Goal: Task Accomplishment & Management: Manage account settings

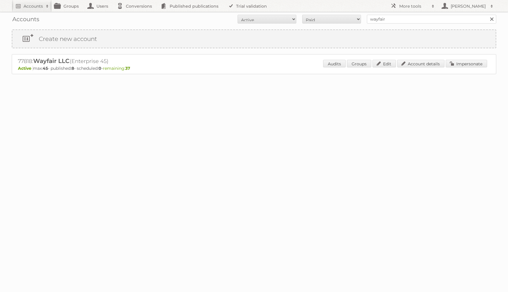
click at [27, 57] on h2 "77818: Wayfair LLC (Enterprise 45)" at bounding box center [121, 61] width 206 height 8
copy h2 "77818"
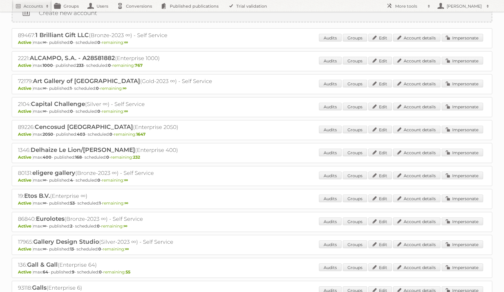
scroll to position [34, 0]
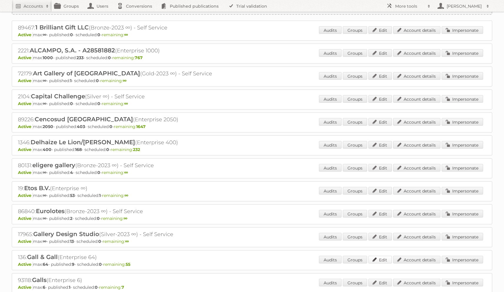
click at [389, 259] on link "Edit" at bounding box center [380, 260] width 24 height 8
click at [406, 259] on link "Account details" at bounding box center [416, 260] width 47 height 8
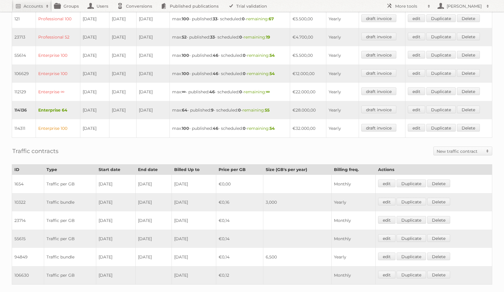
scroll to position [164, 0]
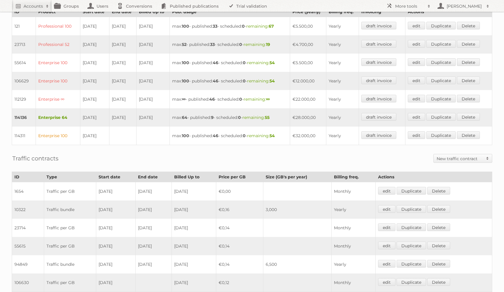
drag, startPoint x: 99, startPoint y: 98, endPoint x: 112, endPoint y: 96, distance: 13.4
click at [112, 96] on tr "112129 Enterprise ∞ [DATE] [DATE] [DATE] max: ∞ - published: 46 - scheduled: 0 …" at bounding box center [252, 99] width 480 height 18
drag, startPoint x: 96, startPoint y: 79, endPoint x: 124, endPoint y: 77, distance: 27.7
click at [123, 77] on tr "106629 Enterprise 100 01-01-2024 30-06-2025 31-12-2025 max: 100 - published: 46…" at bounding box center [252, 81] width 480 height 18
drag, startPoint x: 309, startPoint y: 79, endPoint x: 321, endPoint y: 76, distance: 11.7
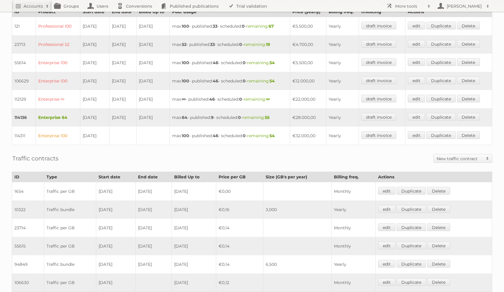
click at [321, 76] on td "€12.000,00" at bounding box center [308, 81] width 36 height 18
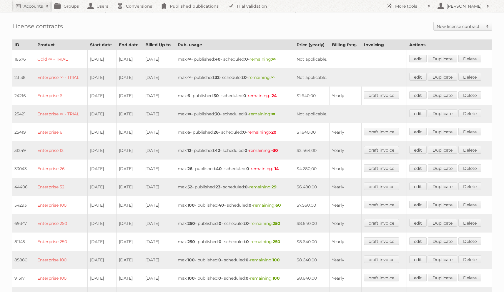
scroll to position [269, 0]
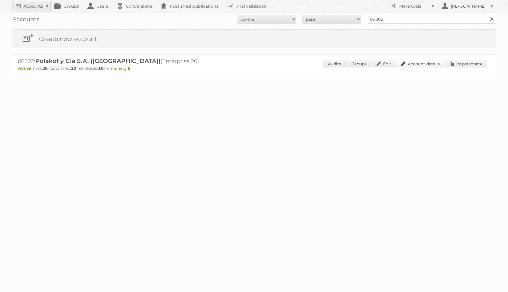
click at [420, 64] on link "Account details" at bounding box center [420, 64] width 47 height 8
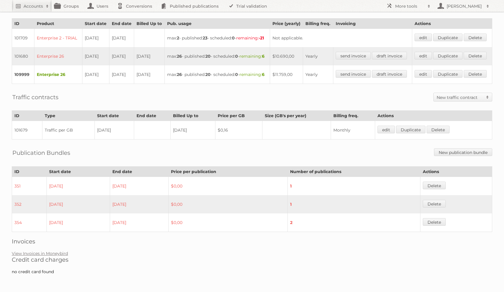
scroll to position [176, 0]
click at [387, 133] on link "edit" at bounding box center [385, 130] width 17 height 8
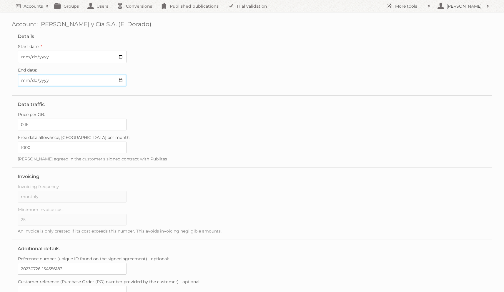
click at [27, 81] on input "End date:" at bounding box center [72, 80] width 109 height 12
type input "2025-09-30"
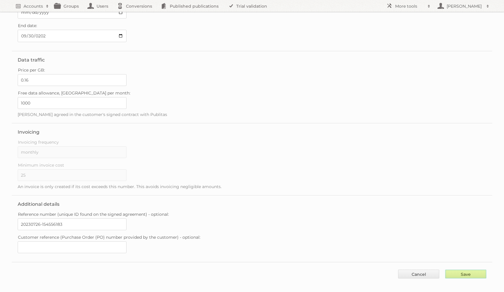
click at [454, 269] on input "Save" at bounding box center [465, 273] width 41 height 9
type input "..."
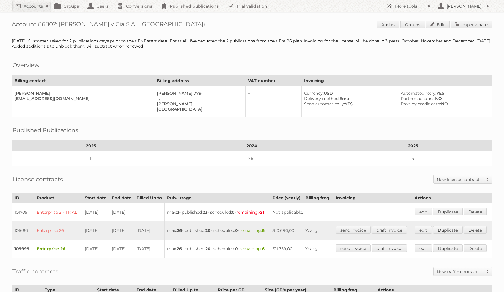
scroll to position [200, 0]
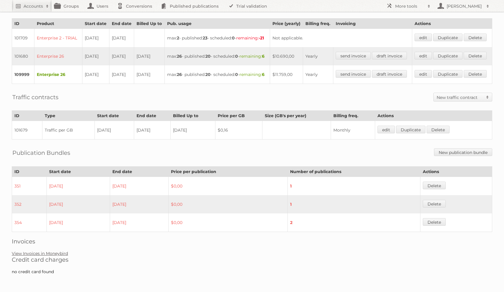
click at [63, 252] on link "View Invoices in Moneybird" at bounding box center [40, 253] width 56 height 5
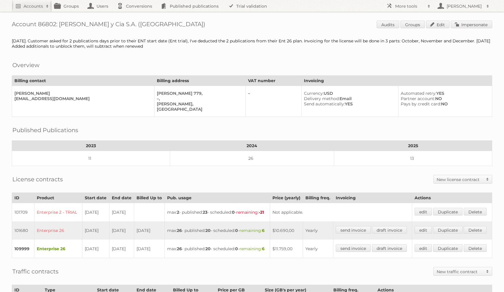
click at [48, 24] on h1 "Account 86802: Polakof y Cia S.A. (El Dorado) Audits Groups Edit Impersonate" at bounding box center [252, 25] width 480 height 9
copy h1 "86802"
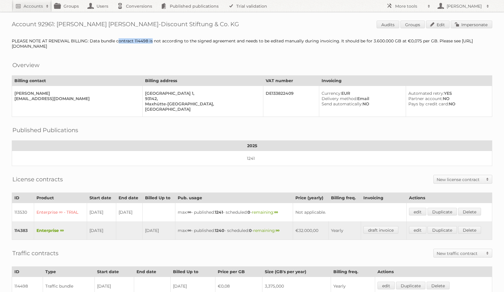
drag, startPoint x: 108, startPoint y: 41, endPoint x: 145, endPoint y: 38, distance: 36.6
click at [144, 38] on div "PLEASE NOTE AT RENEWAL BILLING: Data bundle contract 114498 is not according to…" at bounding box center [252, 43] width 480 height 11
drag, startPoint x: 341, startPoint y: 40, endPoint x: 351, endPoint y: 42, distance: 10.5
click at [351, 42] on div "PLEASE NOTE AT RENEWAL BILLING: Data bundle contract 114498 is not according to…" at bounding box center [252, 43] width 480 height 11
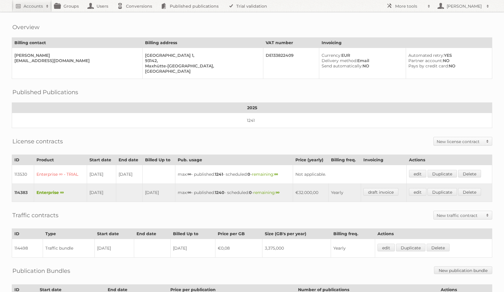
scroll to position [96, 0]
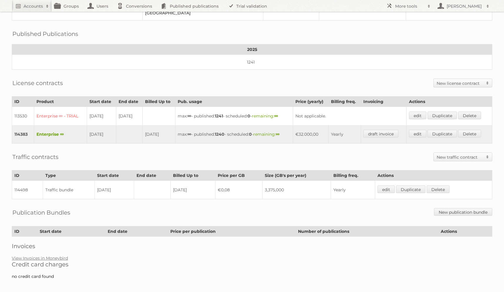
click at [27, 261] on h2 "Credit card charges" at bounding box center [252, 264] width 480 height 7
click at [29, 255] on link "View Invoices in Moneybird" at bounding box center [40, 257] width 56 height 5
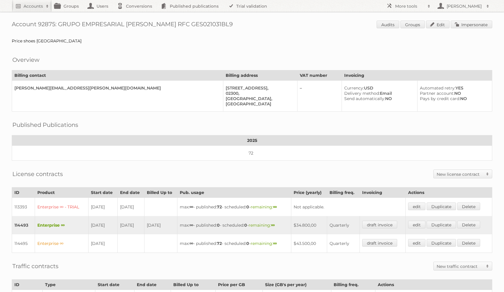
scroll to position [127, 0]
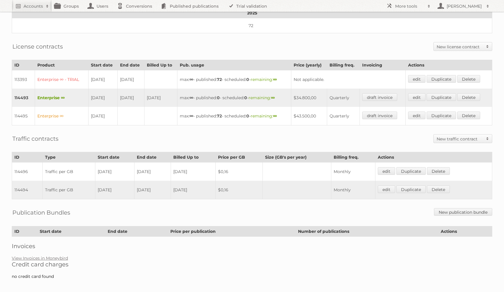
click at [54, 245] on div "Account 92875: GRUPO EMPRESARIAL S.J. RFC GES021031BL9 Audits Groups Edit Imper…" at bounding box center [252, 79] width 504 height 412
click at [49, 255] on link "View Invoices in Moneybird" at bounding box center [40, 257] width 56 height 5
click at [62, 255] on link "View Invoices in Moneybird" at bounding box center [40, 257] width 56 height 5
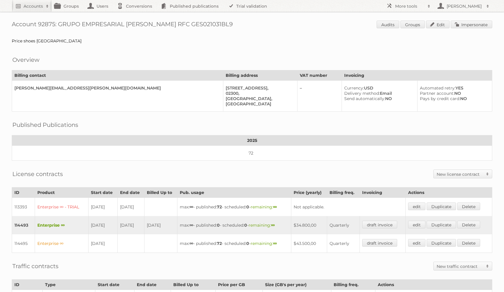
scroll to position [127, 0]
